Goal: Find specific page/section: Find specific page/section

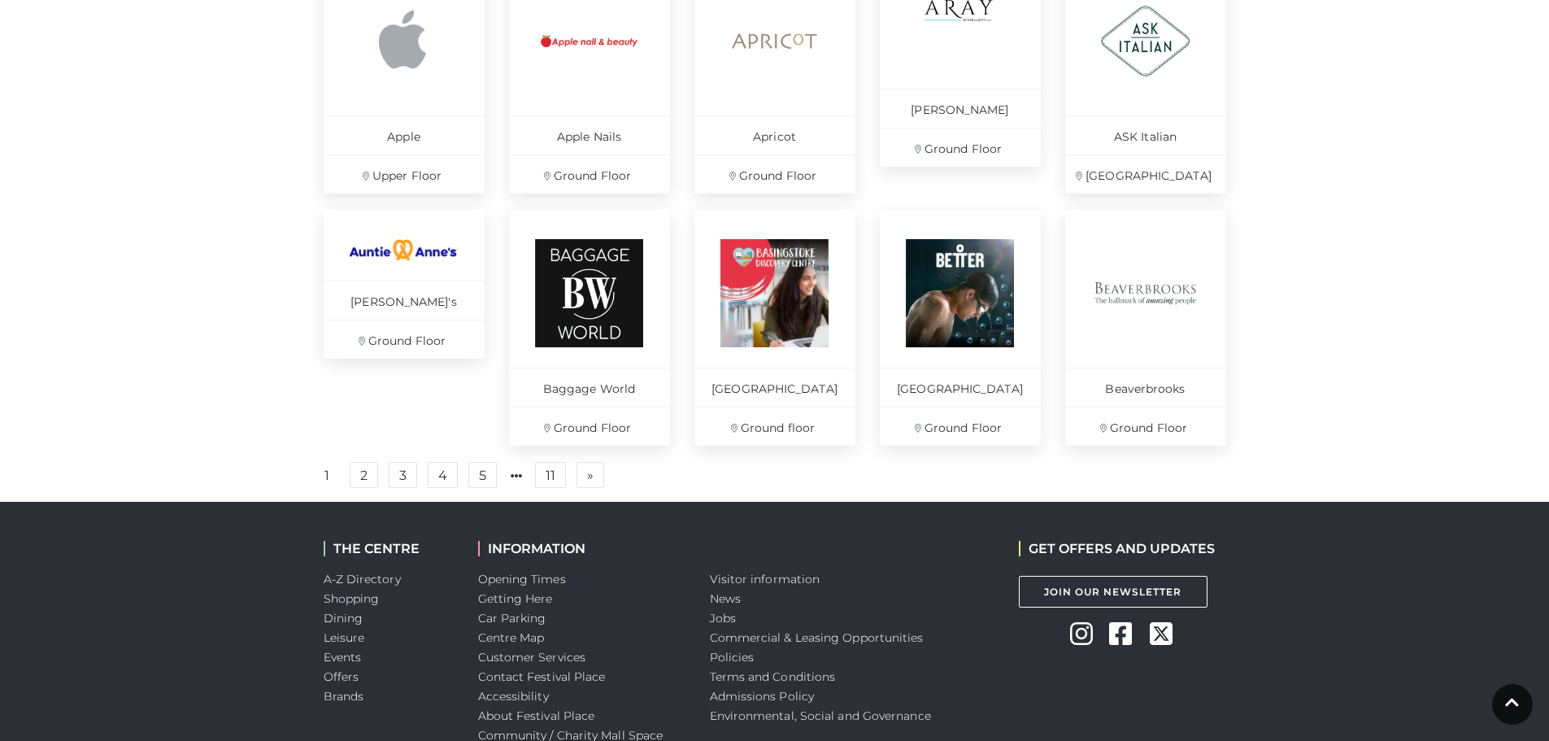
scroll to position [1057, 0]
click at [351, 487] on link "2" at bounding box center [364, 474] width 28 height 26
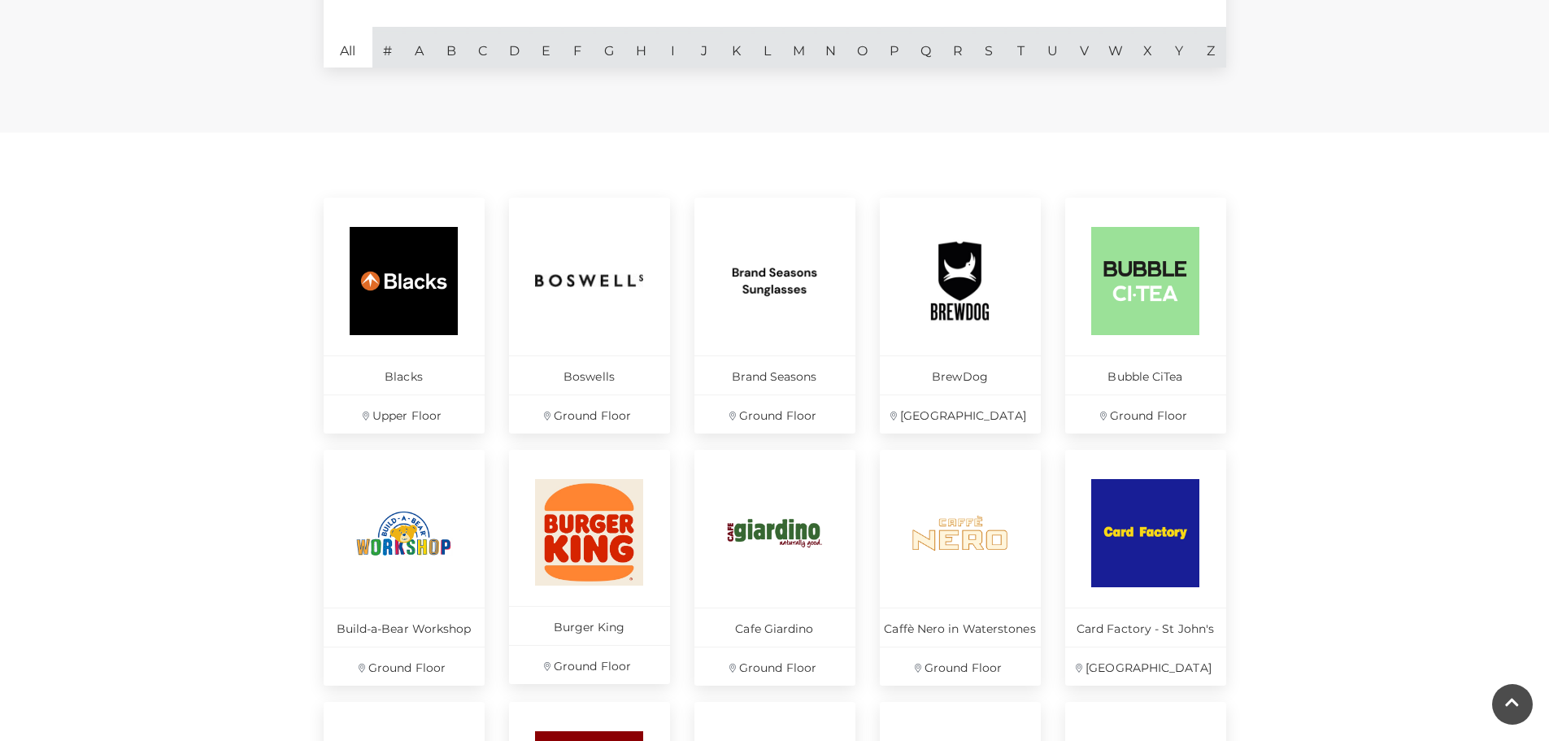
scroll to position [488, 0]
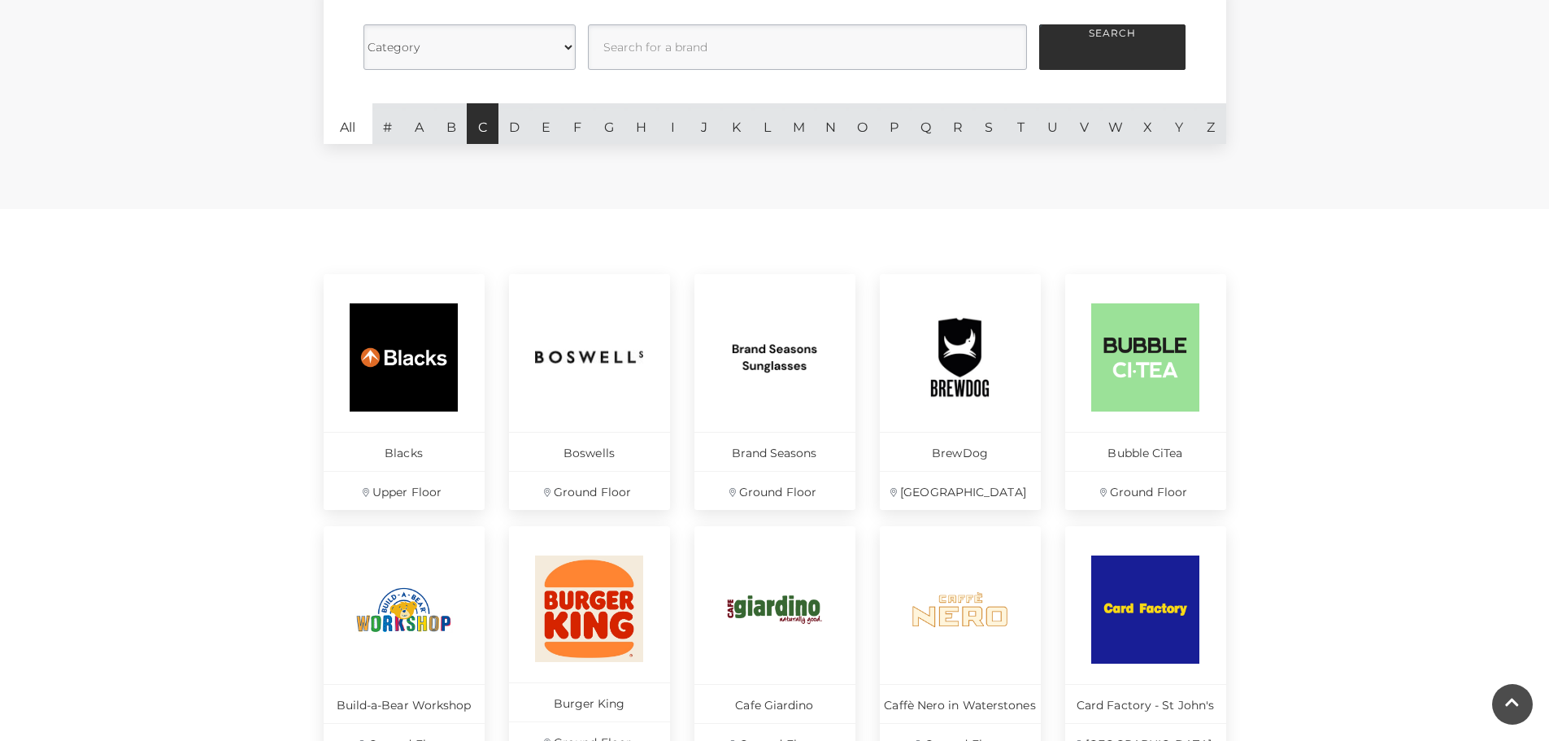
click at [481, 131] on link "C" at bounding box center [483, 123] width 32 height 41
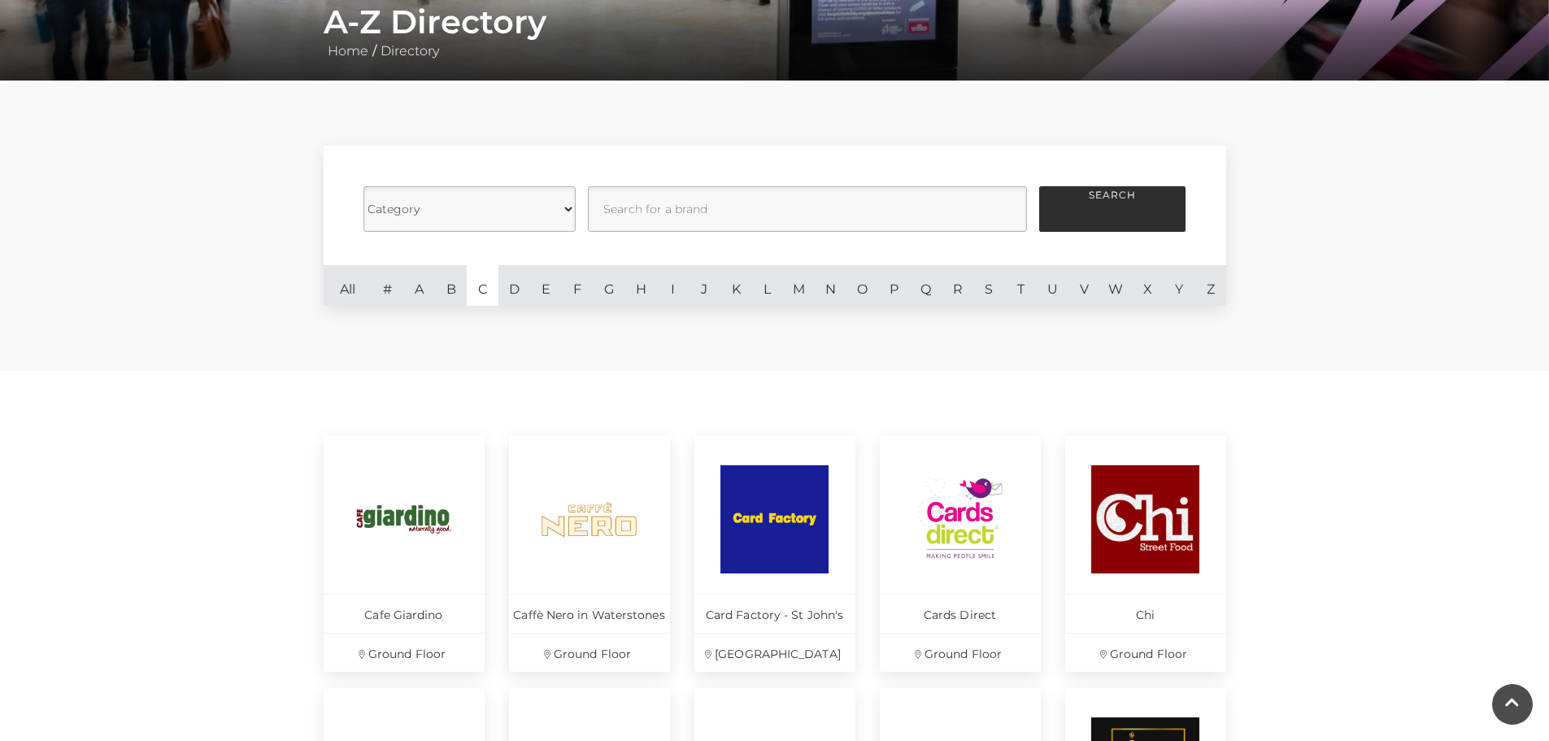
scroll to position [325, 0]
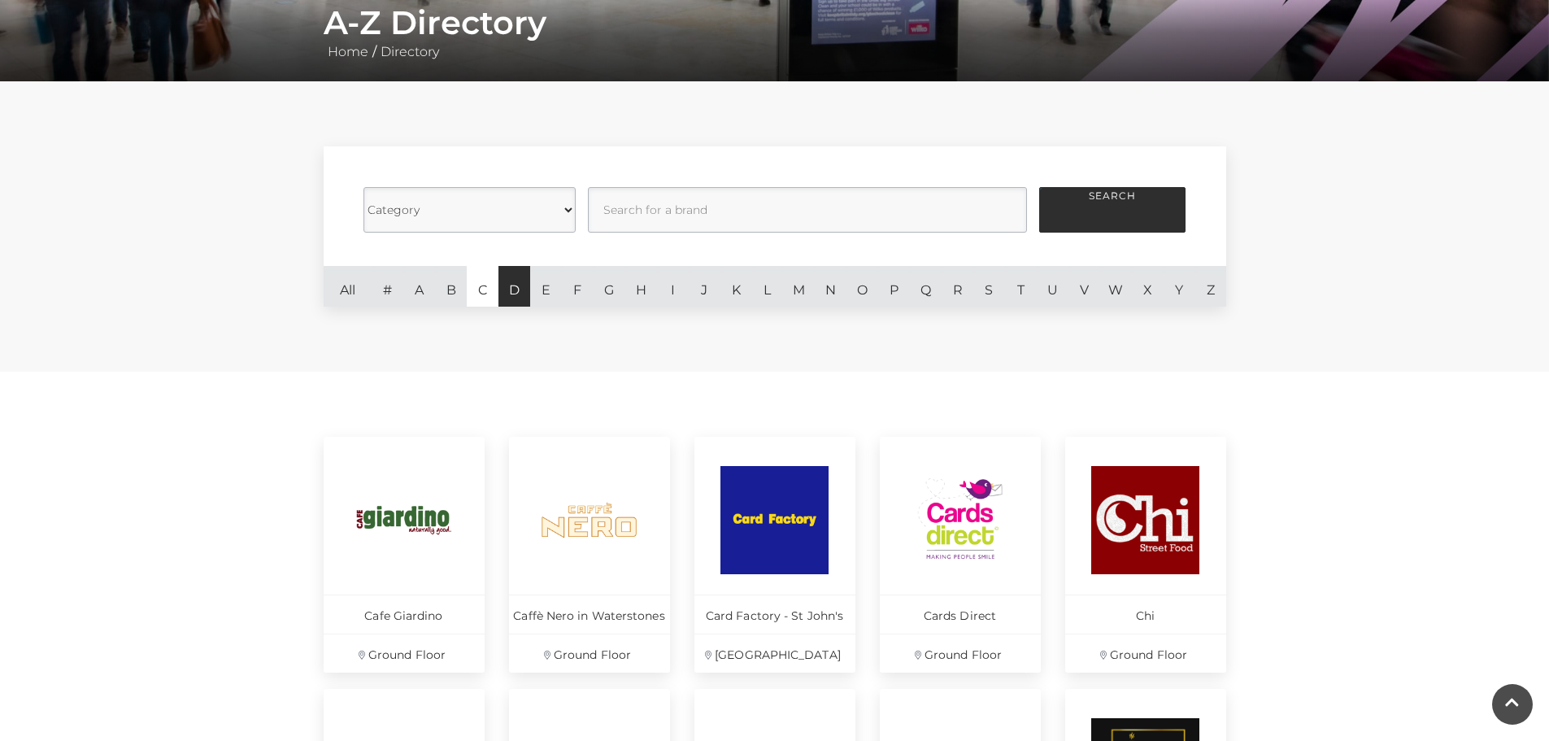
click at [503, 299] on link "D" at bounding box center [514, 286] width 32 height 41
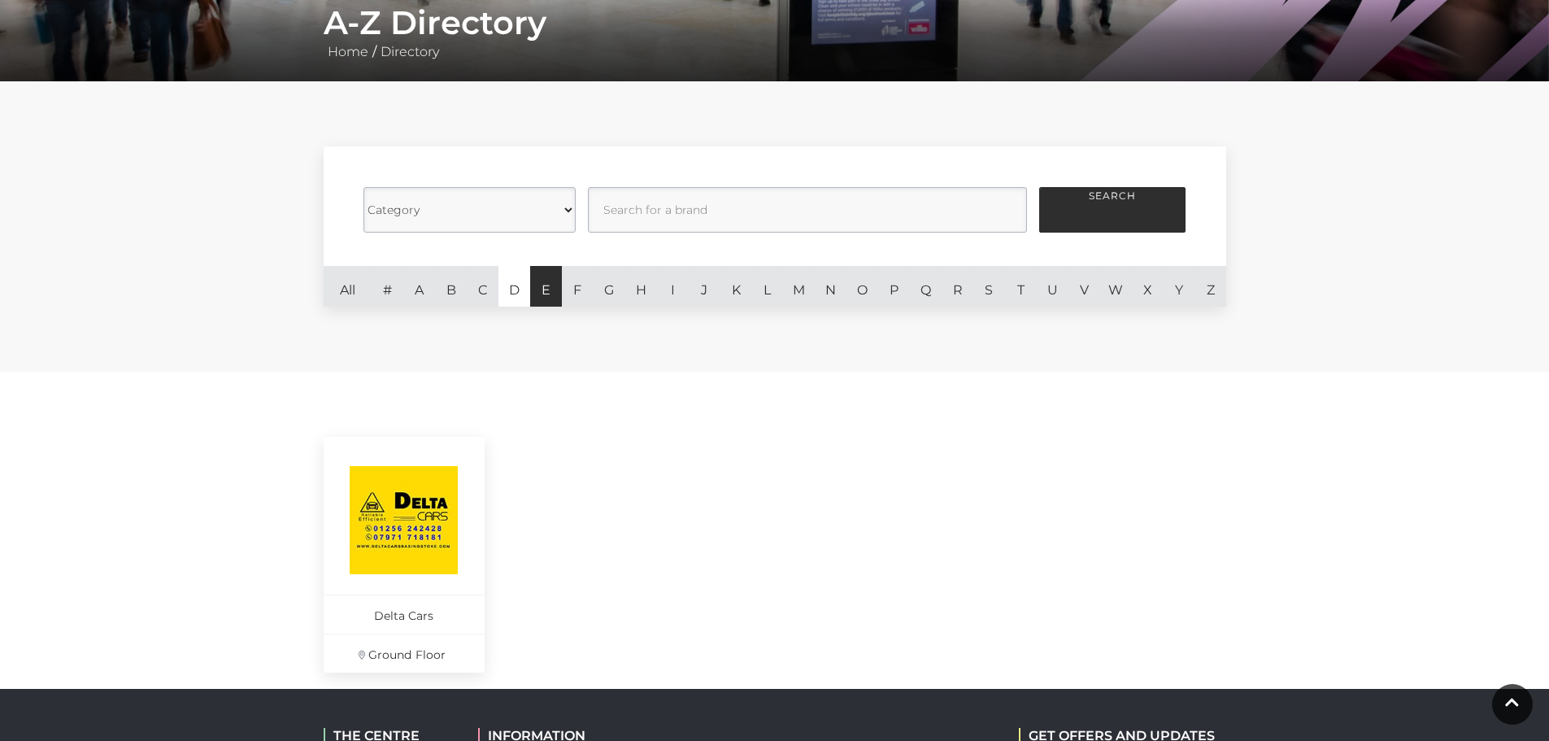
click at [551, 301] on link "E" at bounding box center [546, 286] width 32 height 41
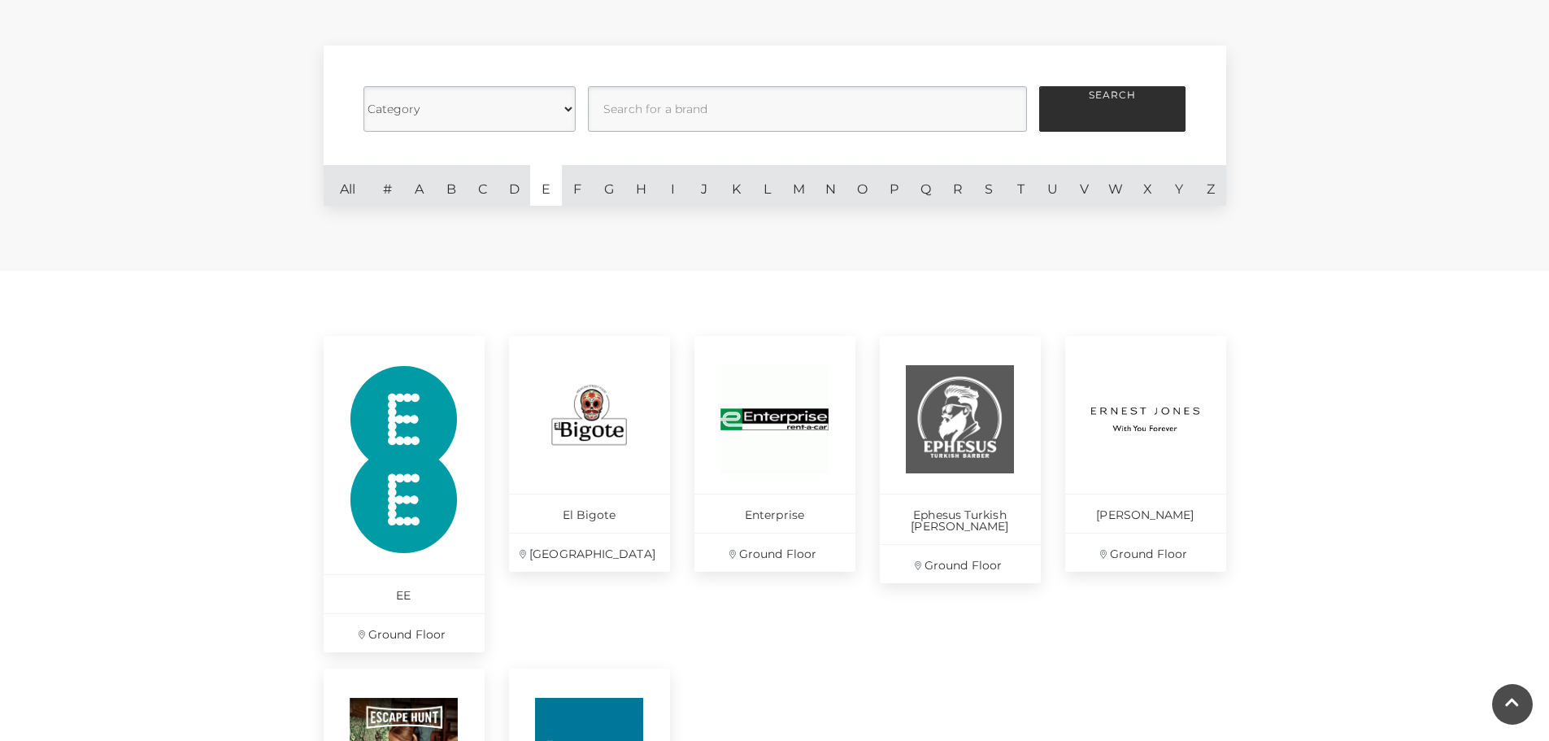
scroll to position [407, 0]
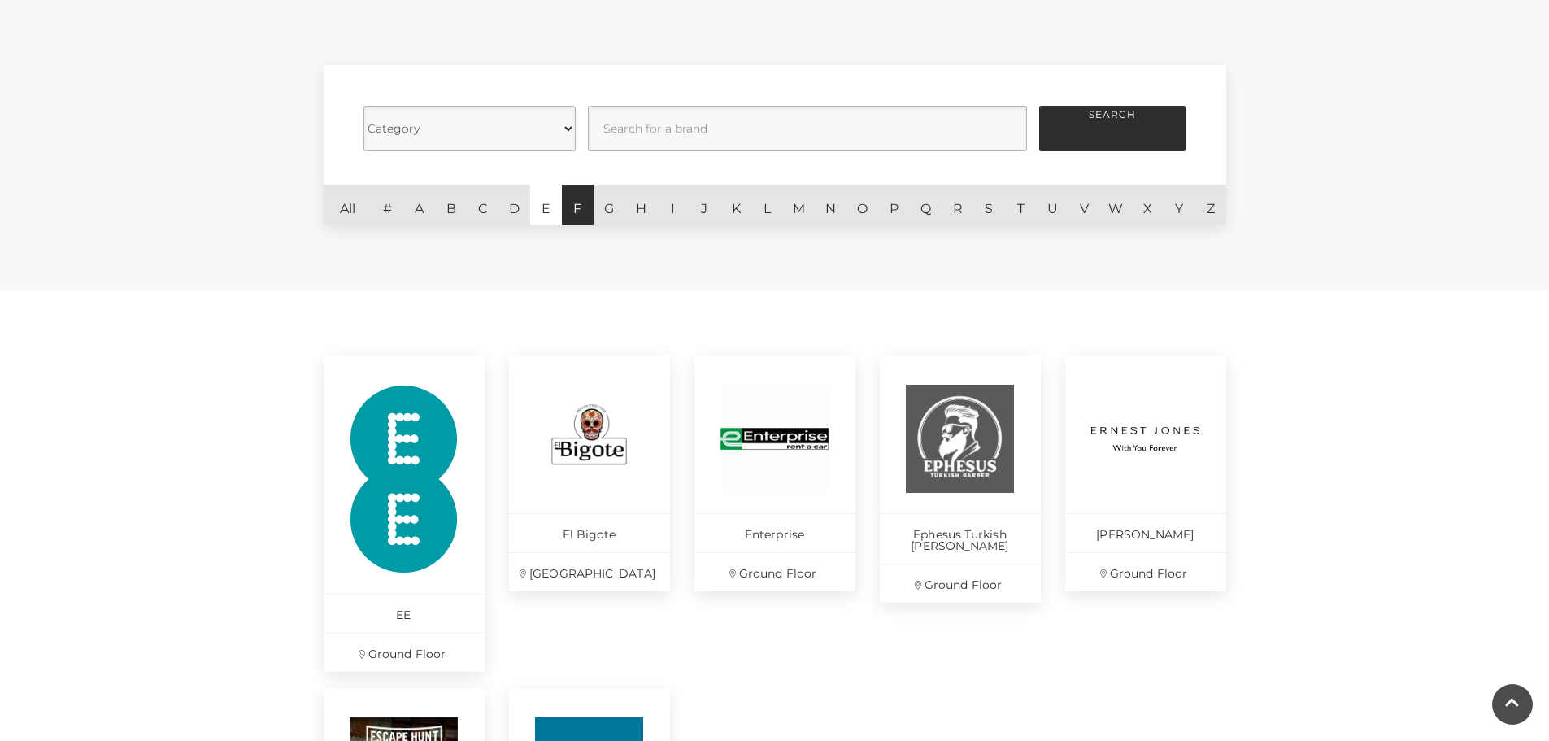
click at [575, 199] on link "F" at bounding box center [578, 205] width 32 height 41
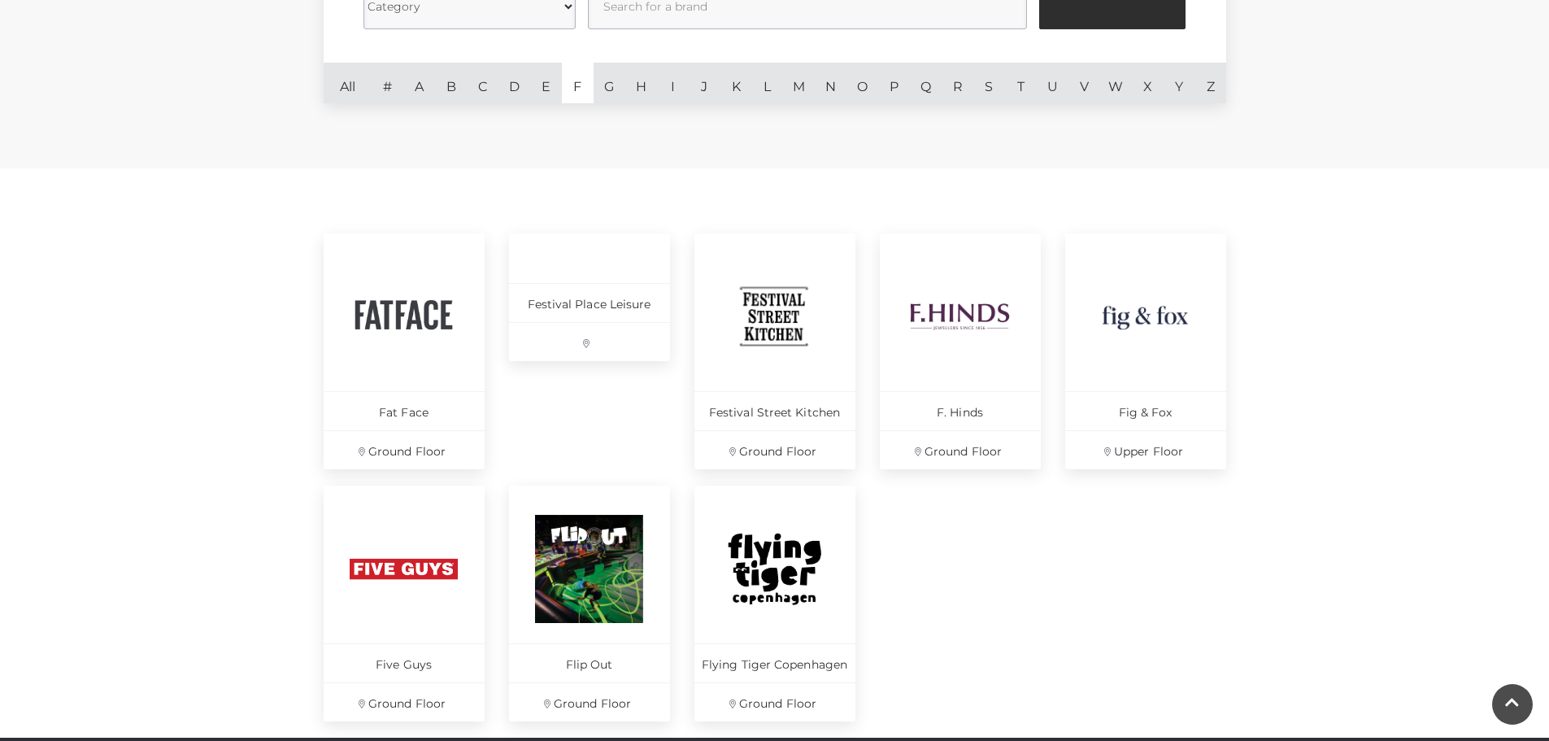
scroll to position [488, 0]
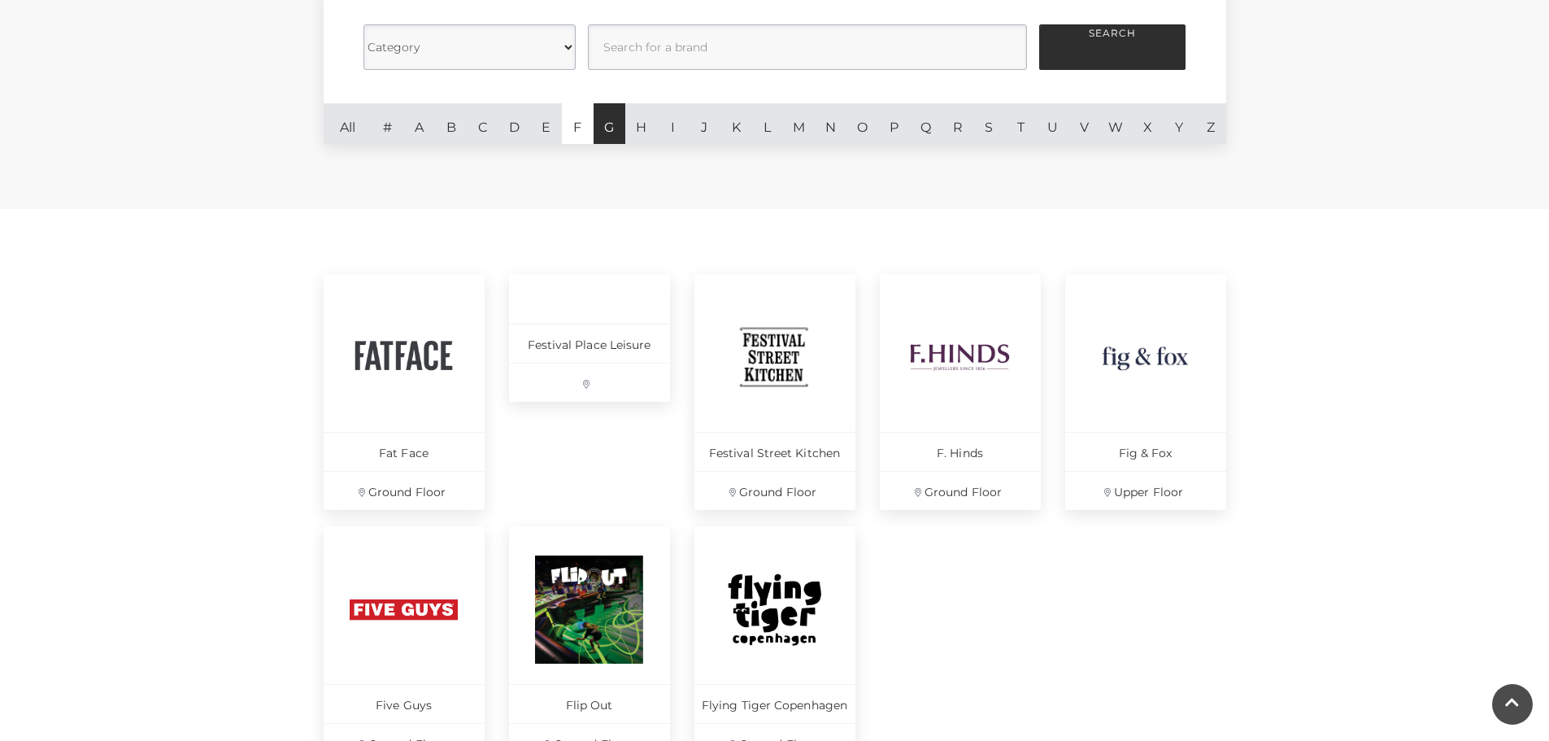
click at [609, 128] on link "G" at bounding box center [610, 123] width 32 height 41
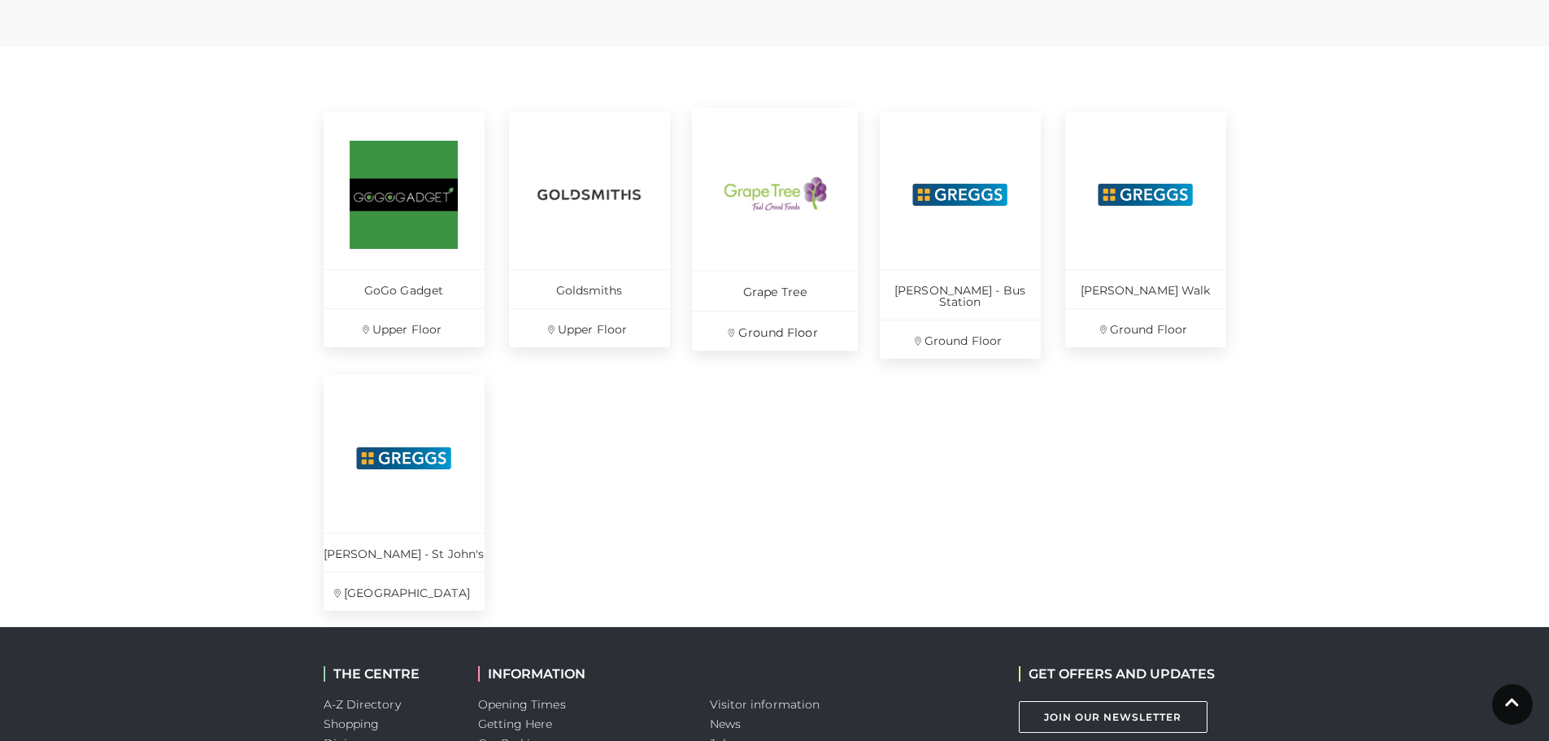
scroll to position [569, 0]
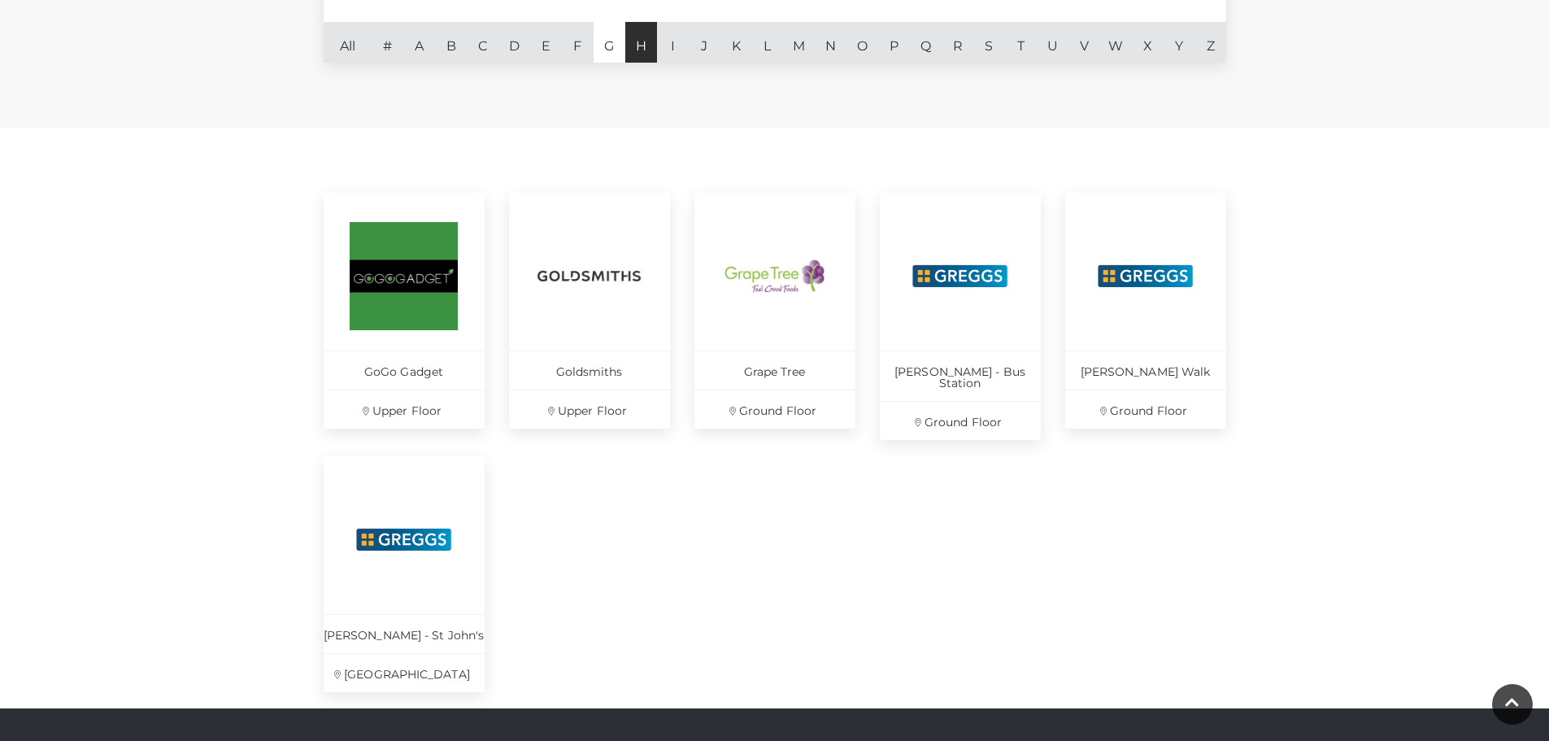
click at [650, 49] on link "H" at bounding box center [641, 42] width 32 height 41
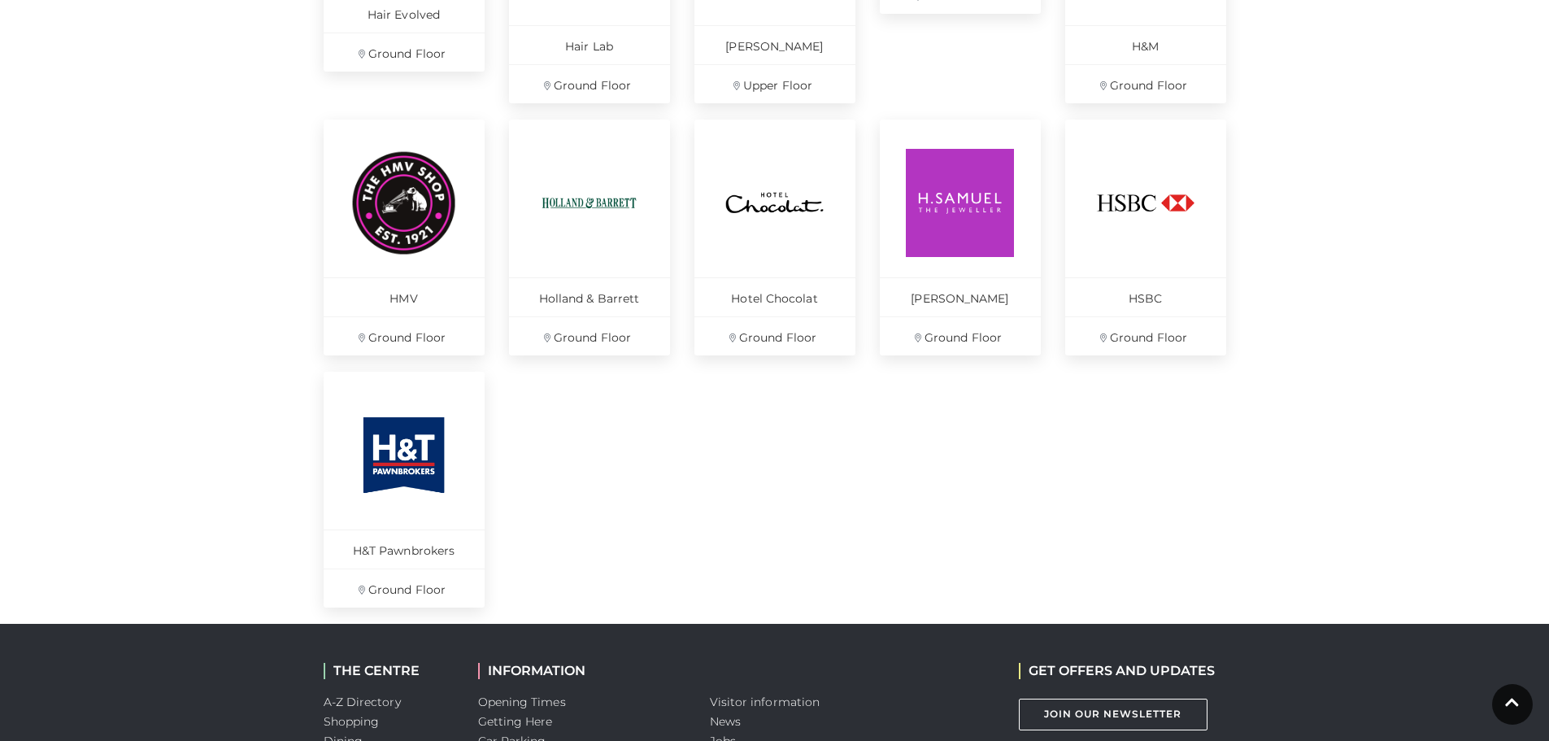
scroll to position [407, 0]
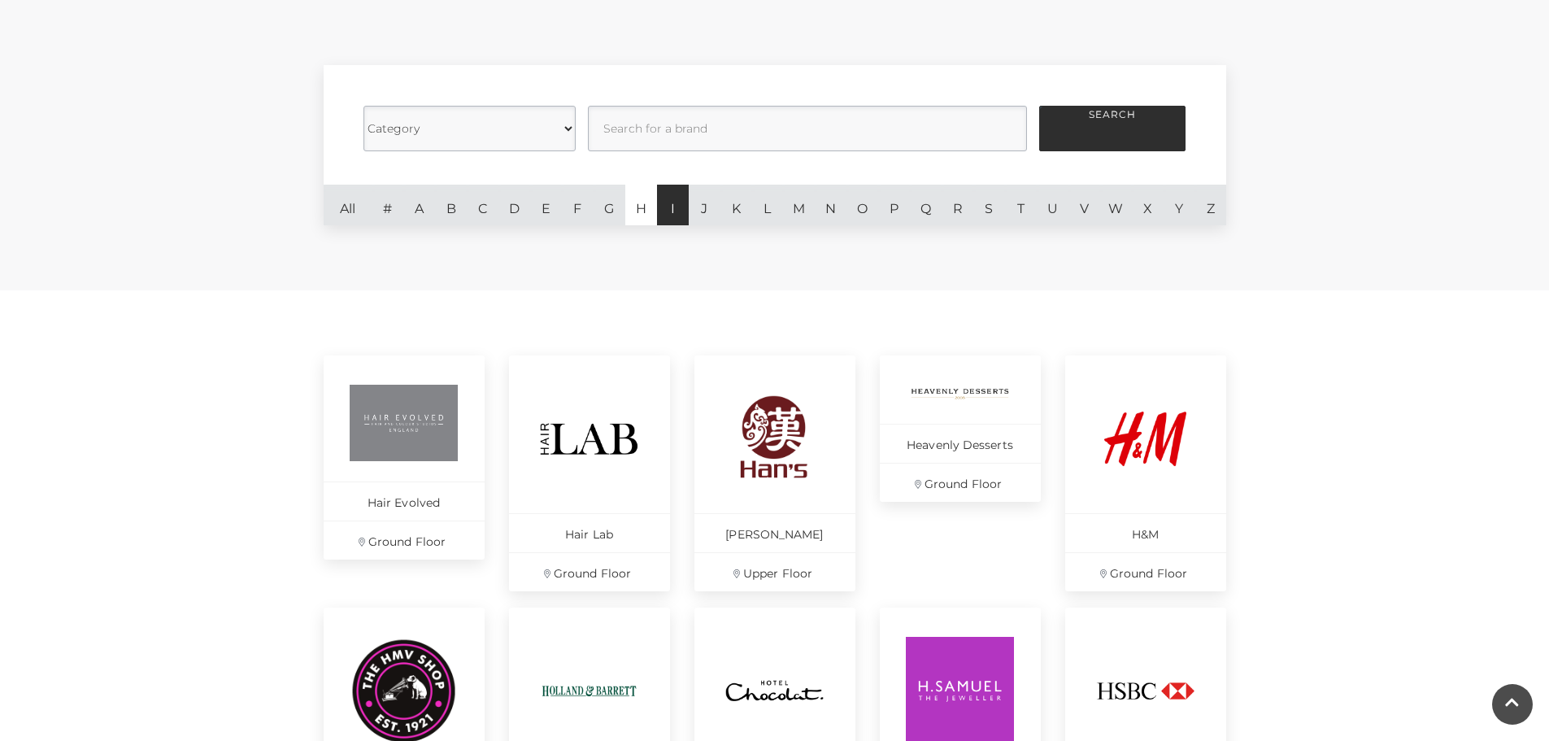
click at [660, 206] on link "I" at bounding box center [673, 205] width 32 height 41
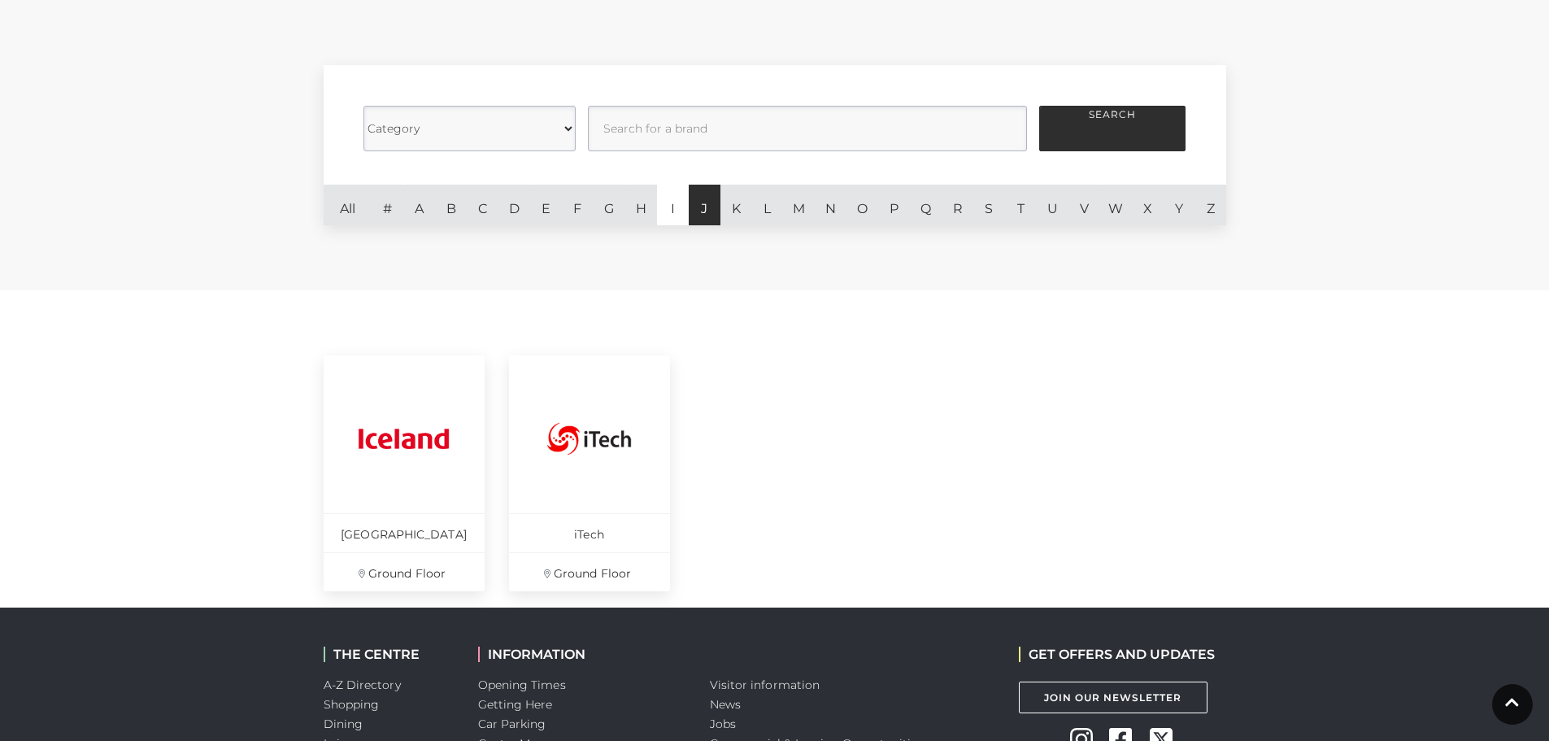
click at [709, 216] on link "J" at bounding box center [705, 205] width 32 height 41
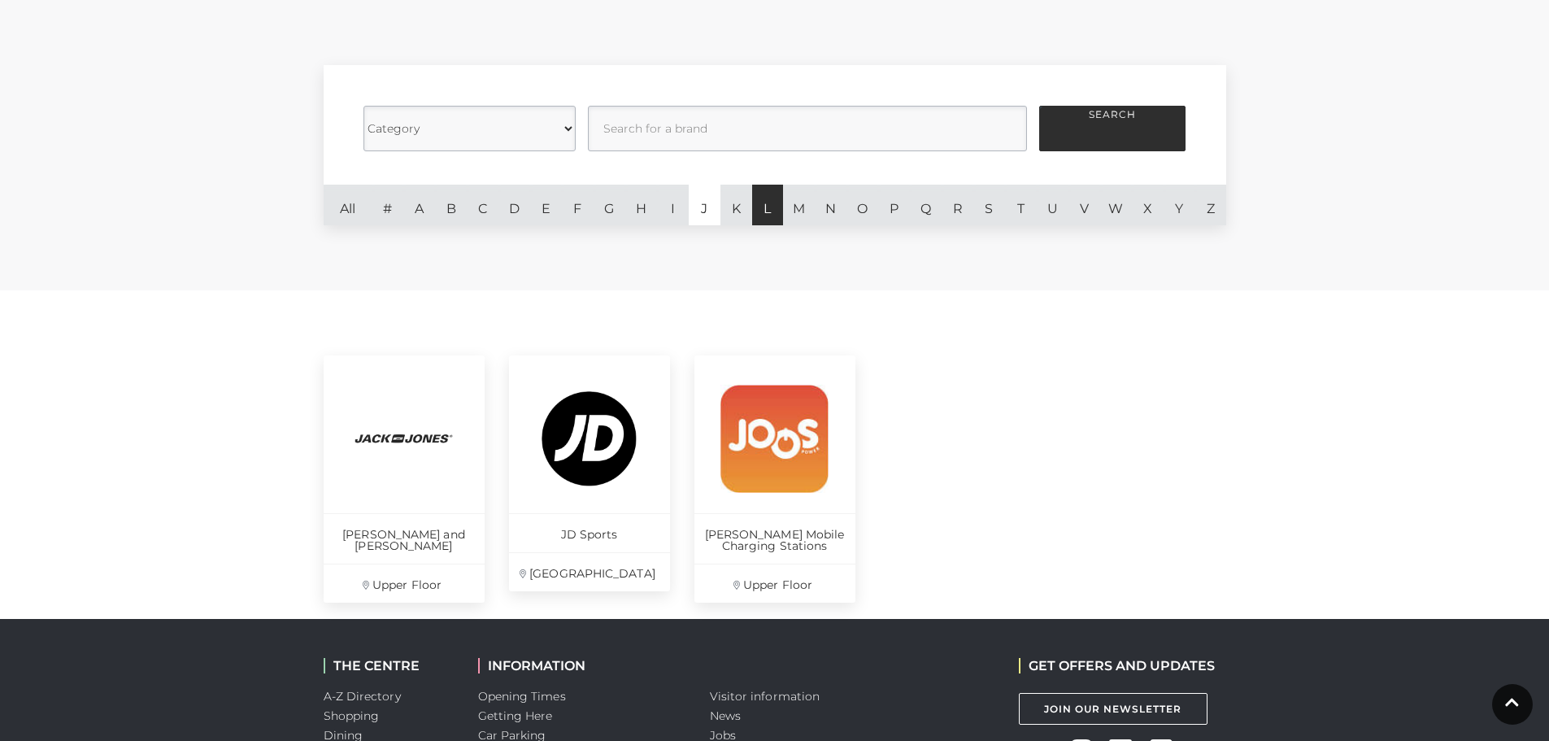
click at [753, 208] on link "L" at bounding box center [768, 205] width 32 height 41
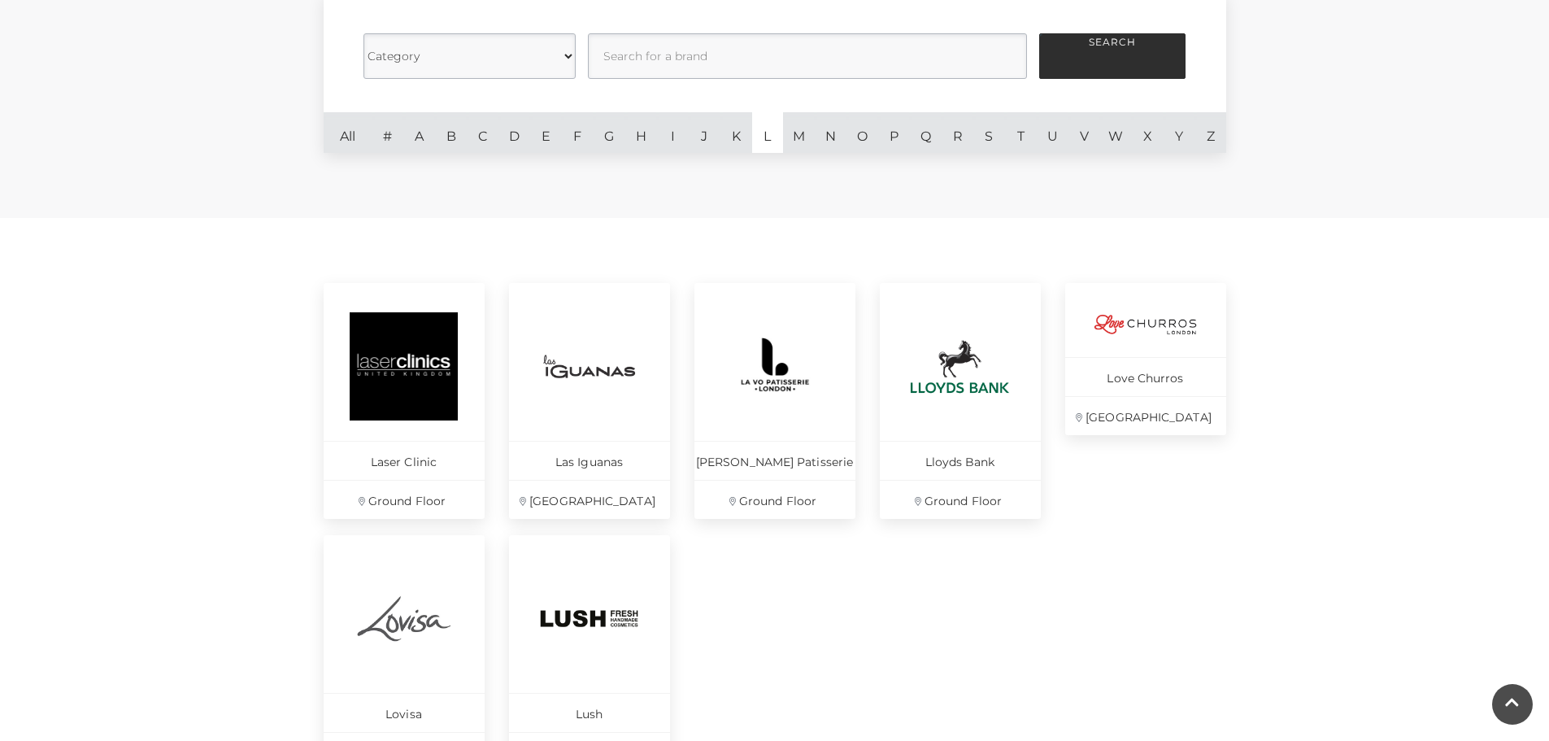
scroll to position [569, 0]
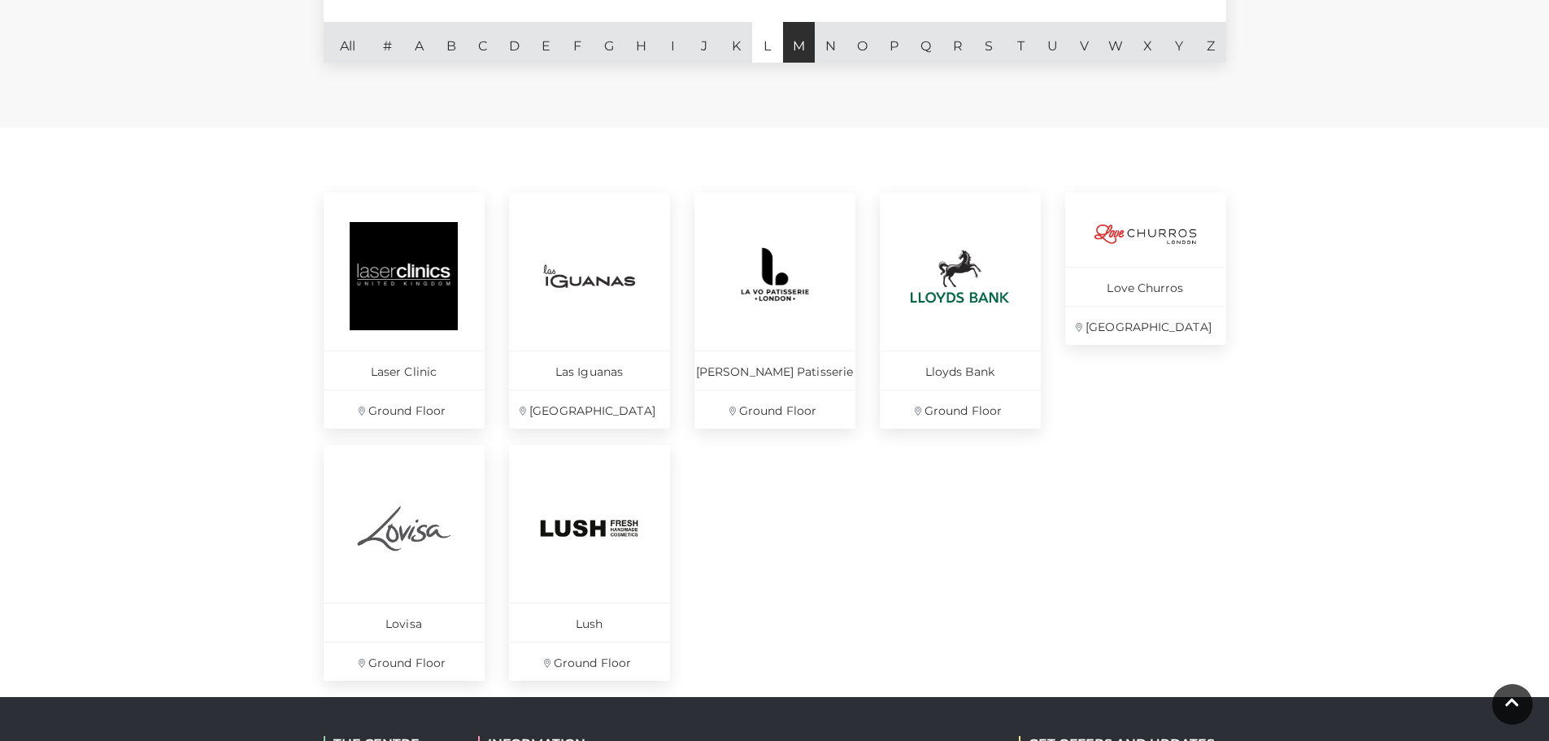
click at [794, 52] on link "M" at bounding box center [799, 42] width 32 height 41
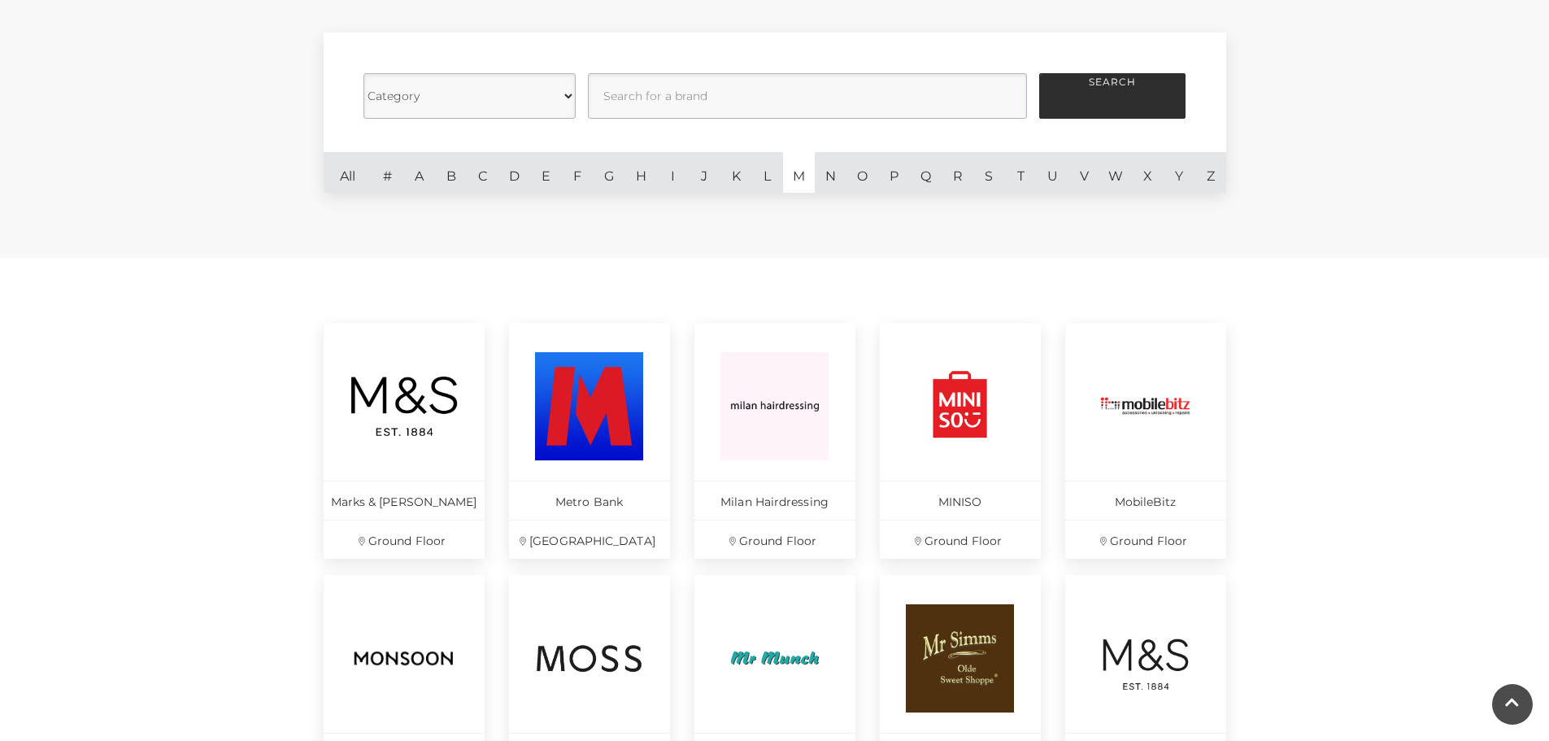
scroll to position [407, 0]
